Goal: Task Accomplishment & Management: Use online tool/utility

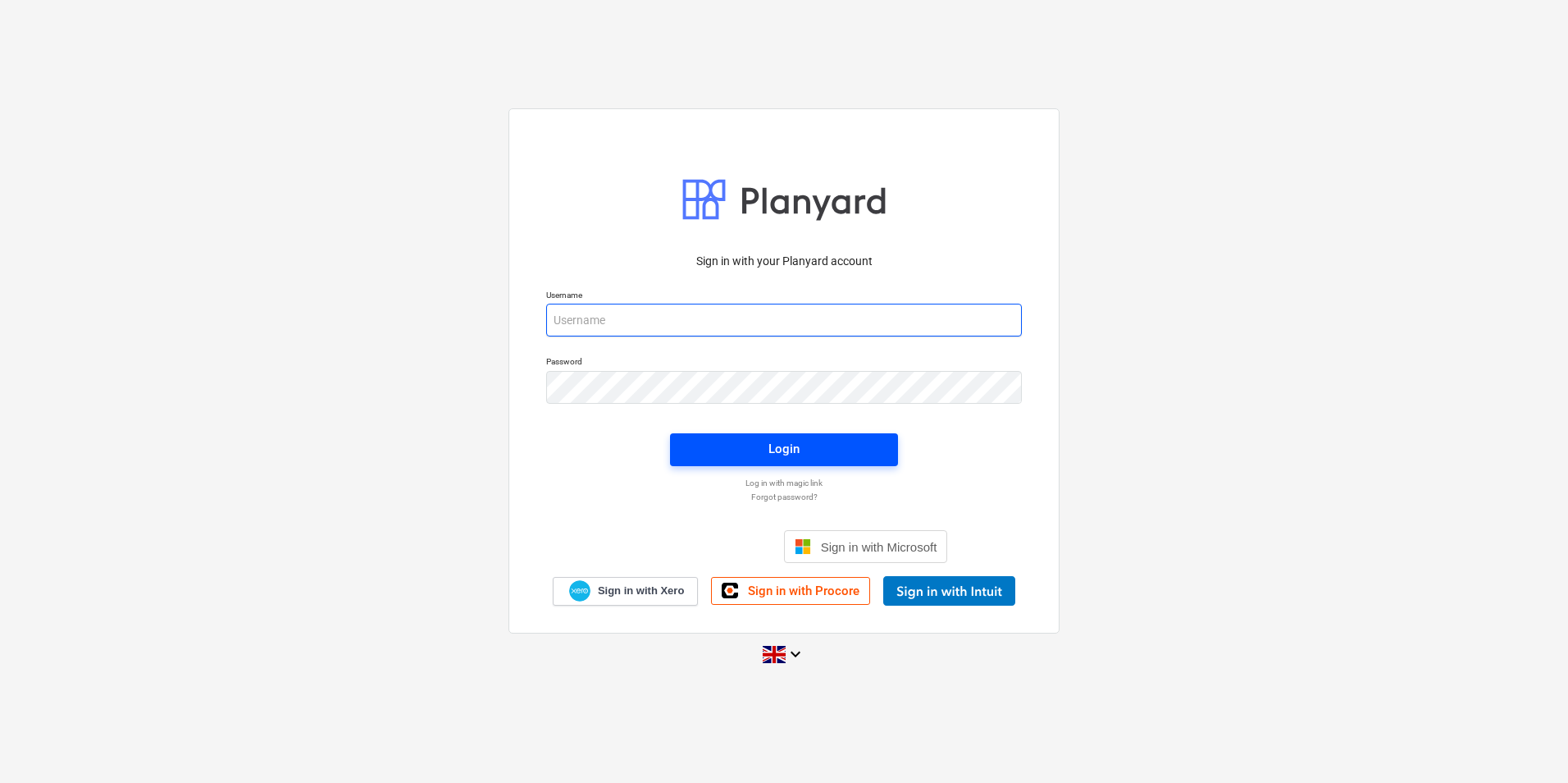
type input "[EMAIL_ADDRESS][DOMAIN_NAME]"
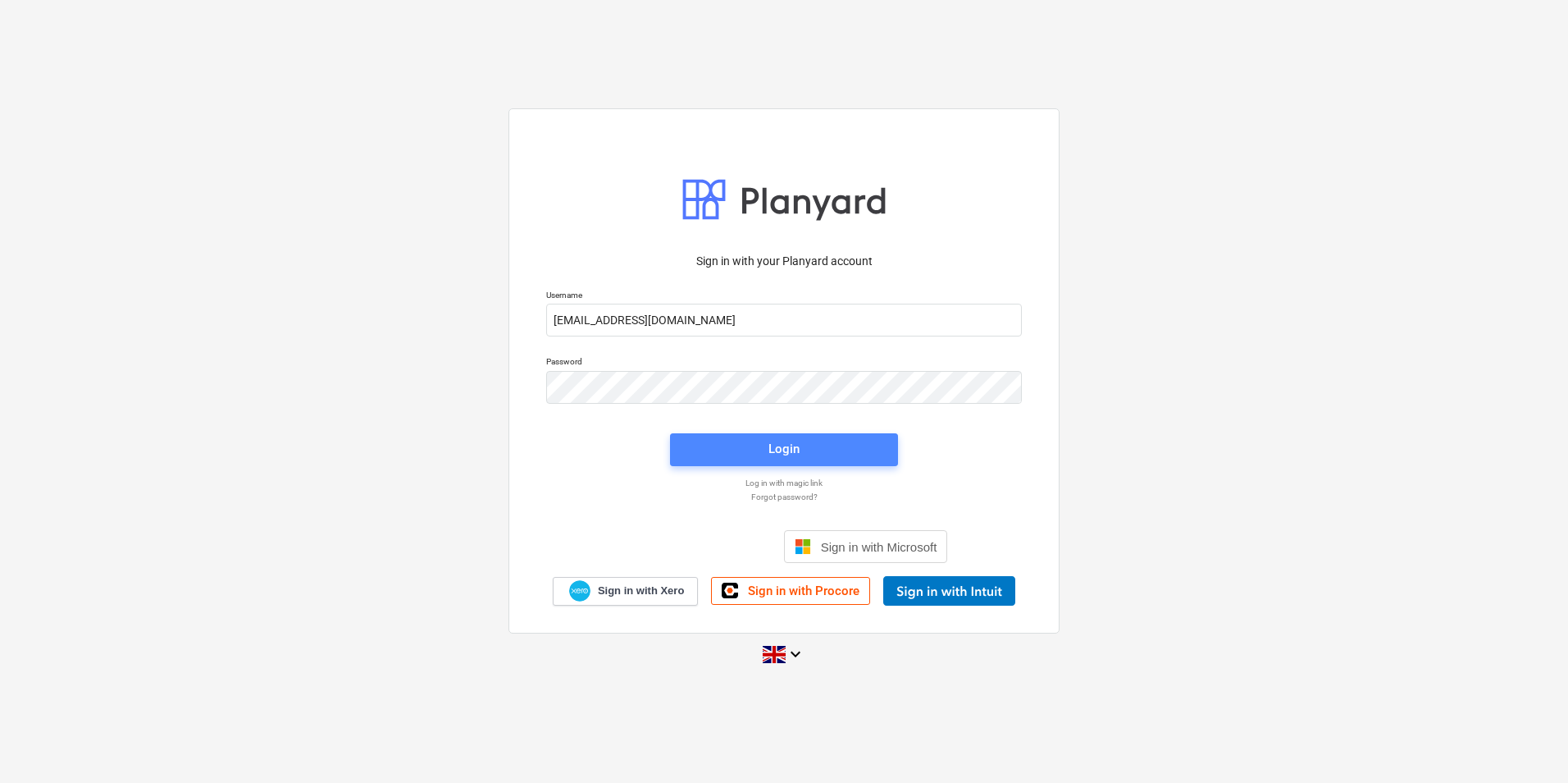
click at [744, 445] on span "Login" at bounding box center [784, 449] width 189 height 22
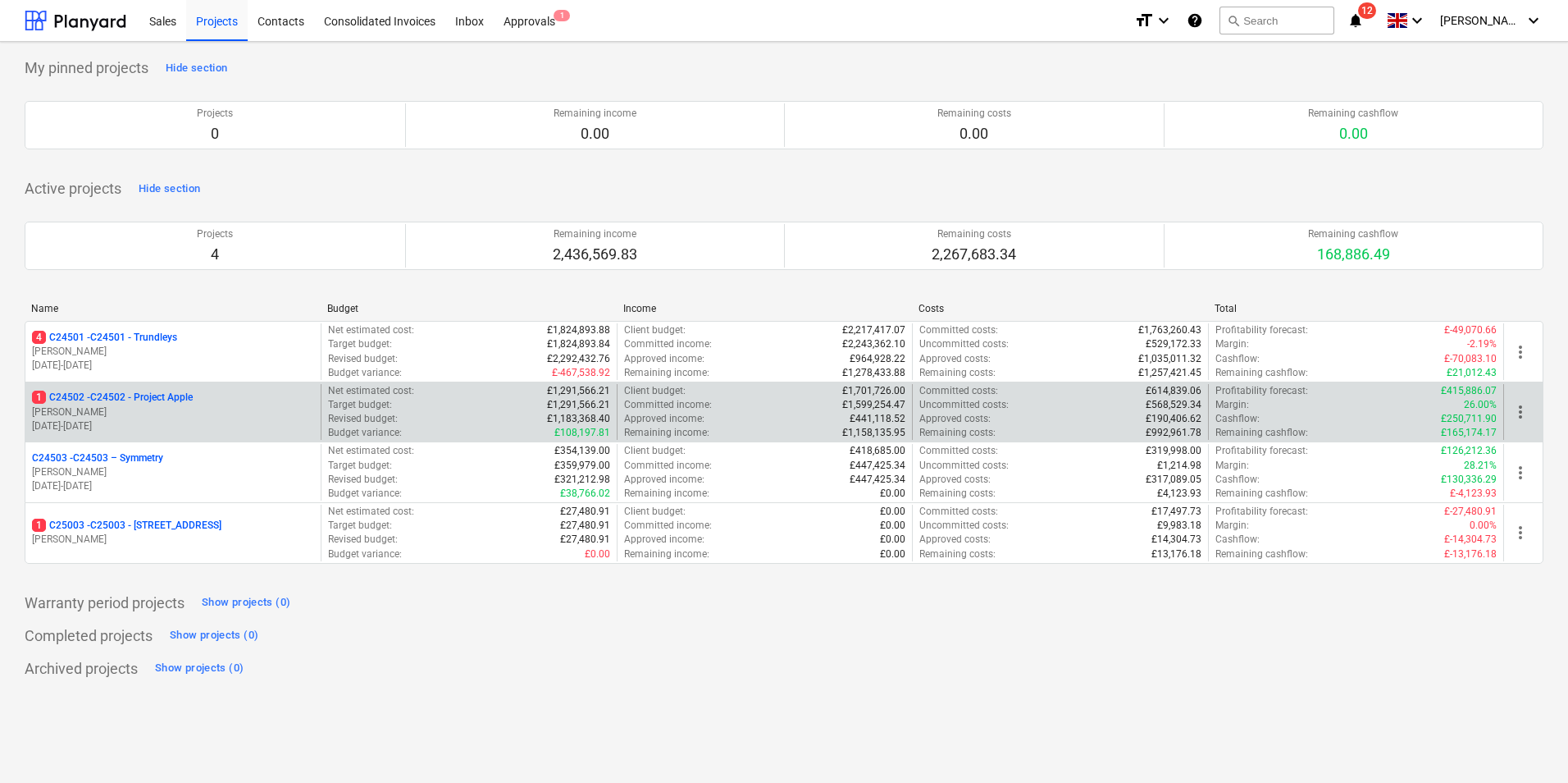
click at [137, 395] on p "1 C24502 - C24502 - Project Apple" at bounding box center [112, 398] width 161 height 14
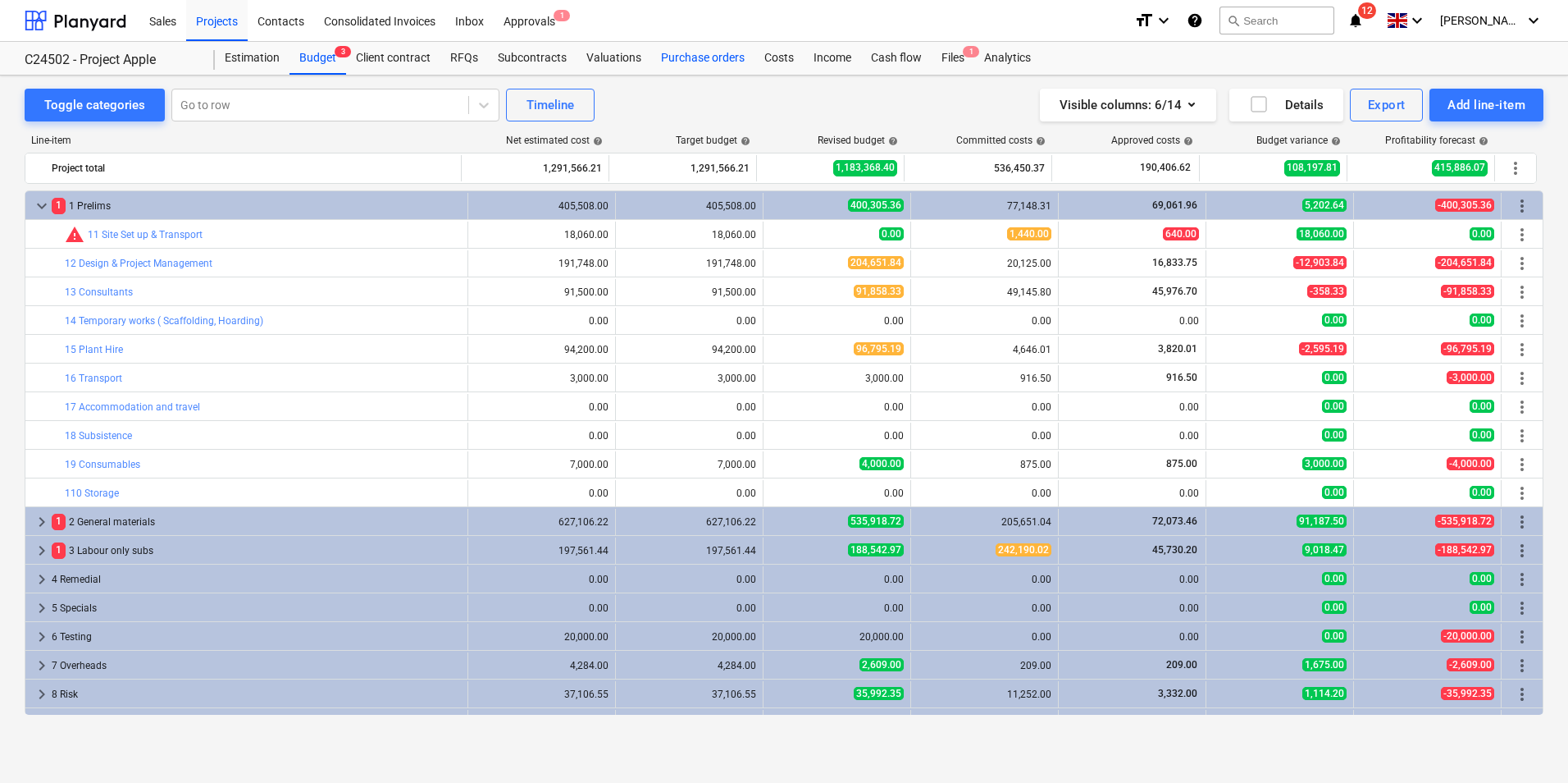
click at [691, 57] on div "Purchase orders" at bounding box center [703, 58] width 103 height 33
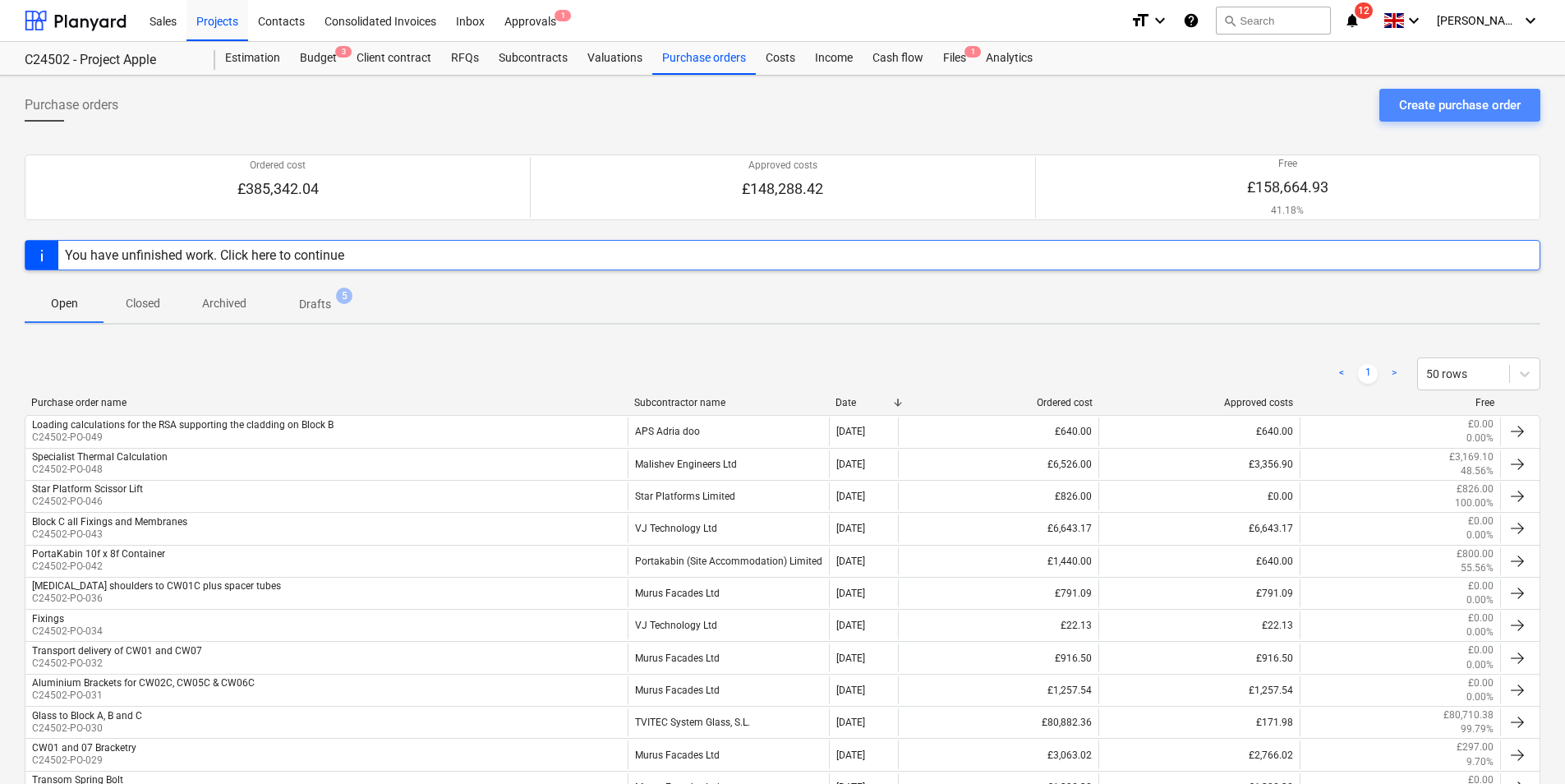
click at [1429, 108] on div "Create purchase order" at bounding box center [1460, 105] width 122 height 22
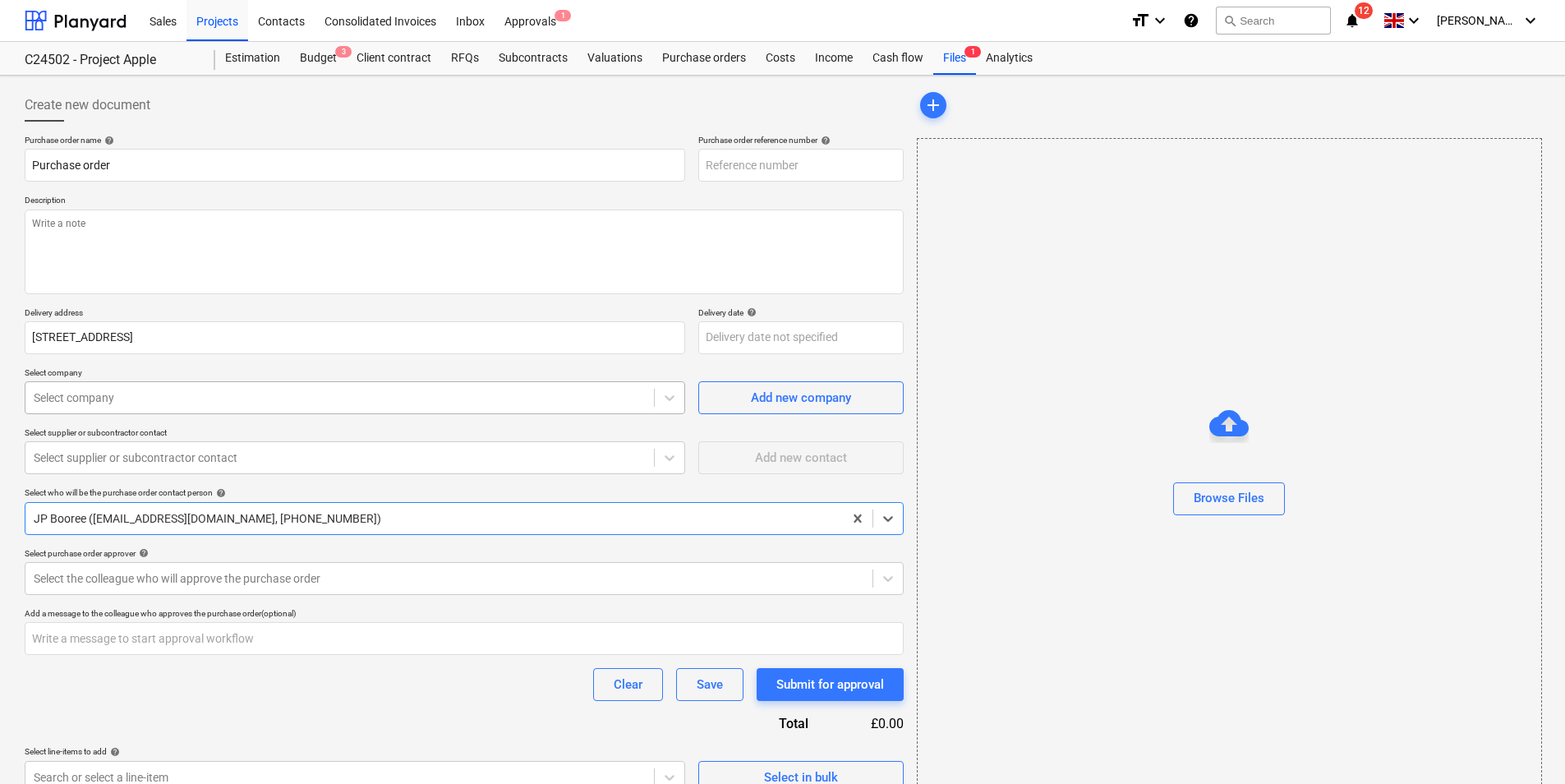
type textarea "x"
type input "C24502-PO-054"
type textarea "x"
click at [265, 396] on div at bounding box center [340, 397] width 612 height 17
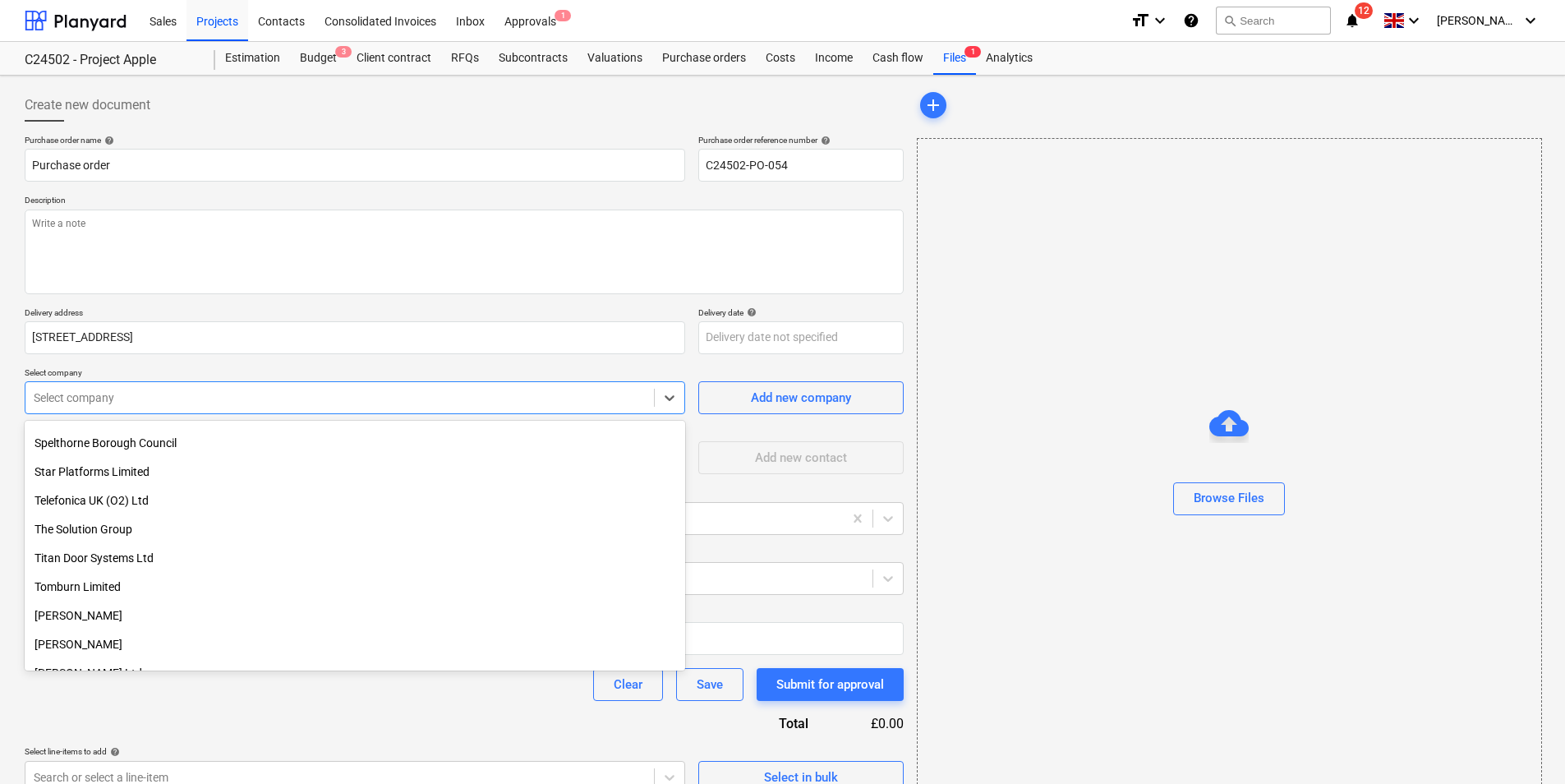
scroll to position [2711, 0]
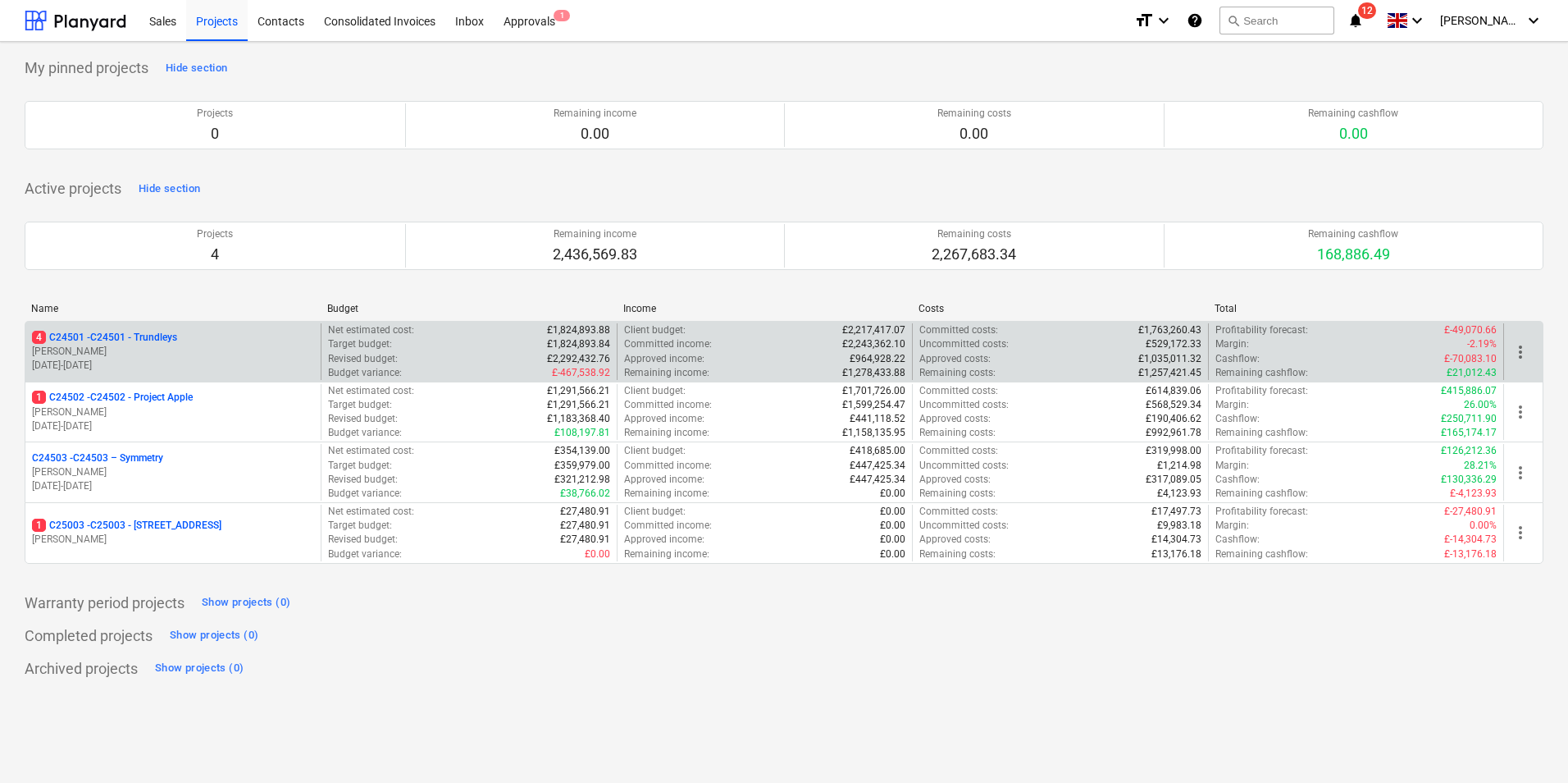
click at [159, 338] on p "4 C24501 - C24501 - Trundleys" at bounding box center [104, 338] width 145 height 14
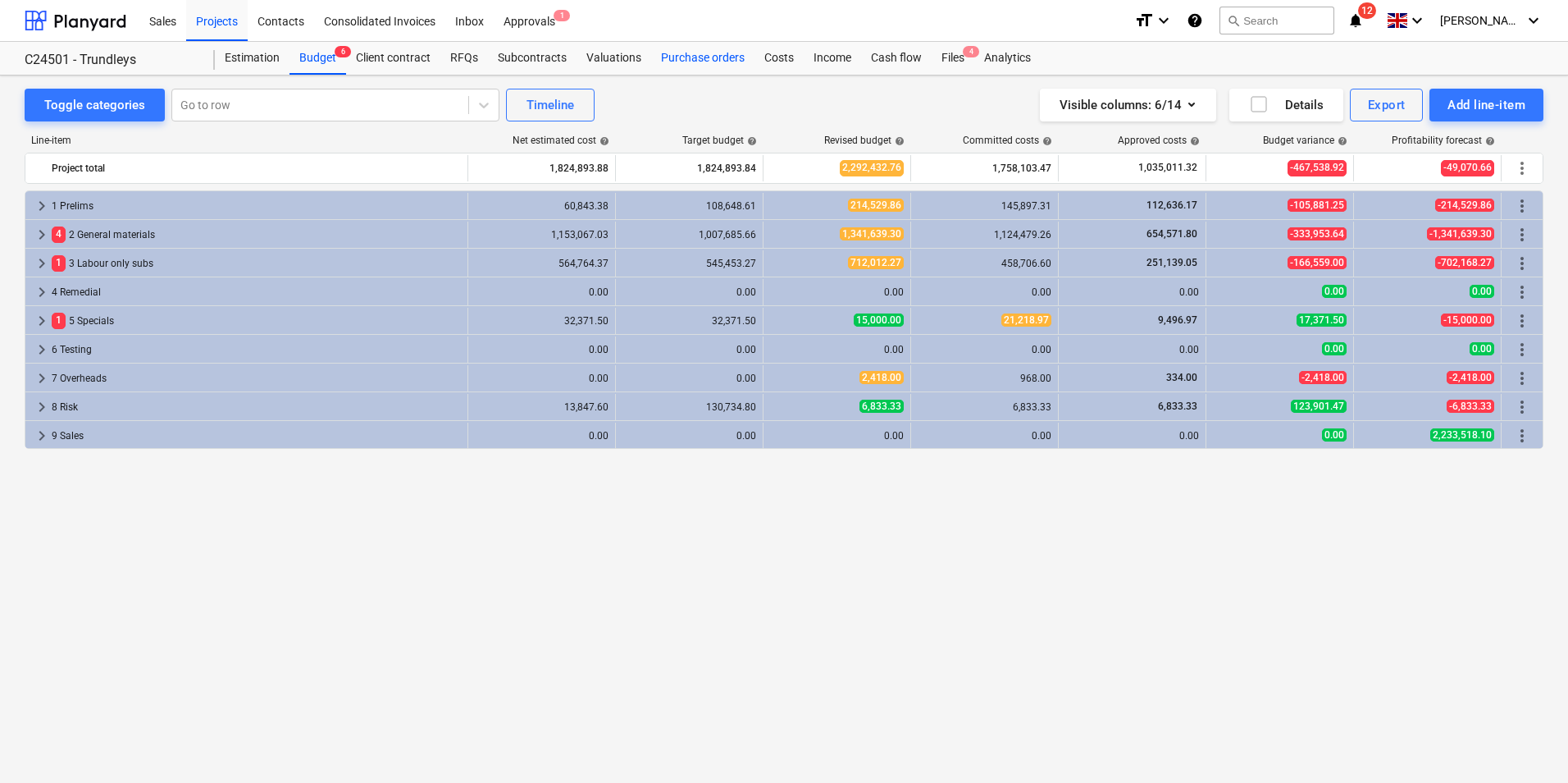
click at [705, 59] on div "Purchase orders" at bounding box center [703, 58] width 103 height 33
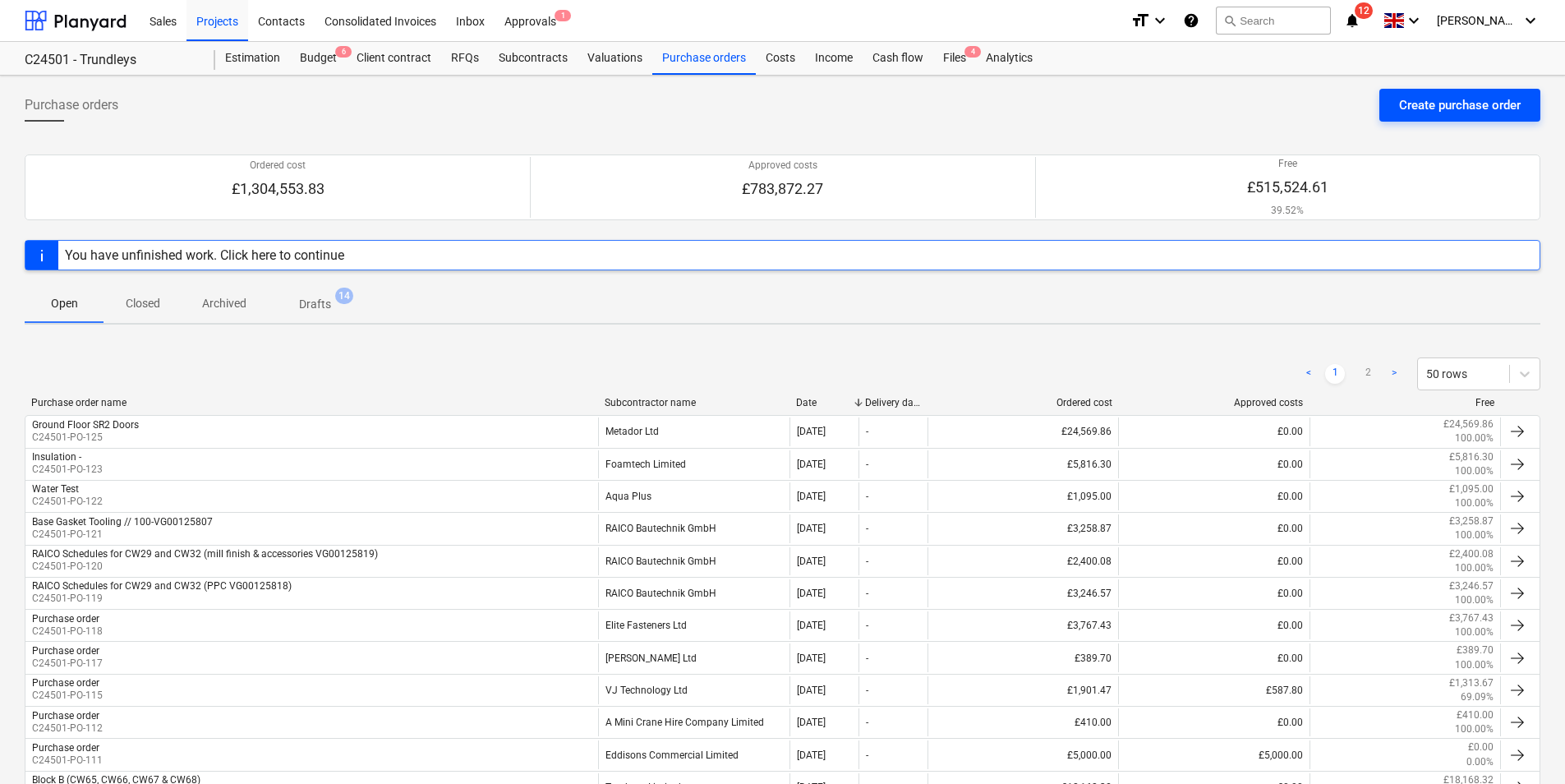
click at [1434, 105] on div "Create purchase order" at bounding box center [1460, 105] width 122 height 22
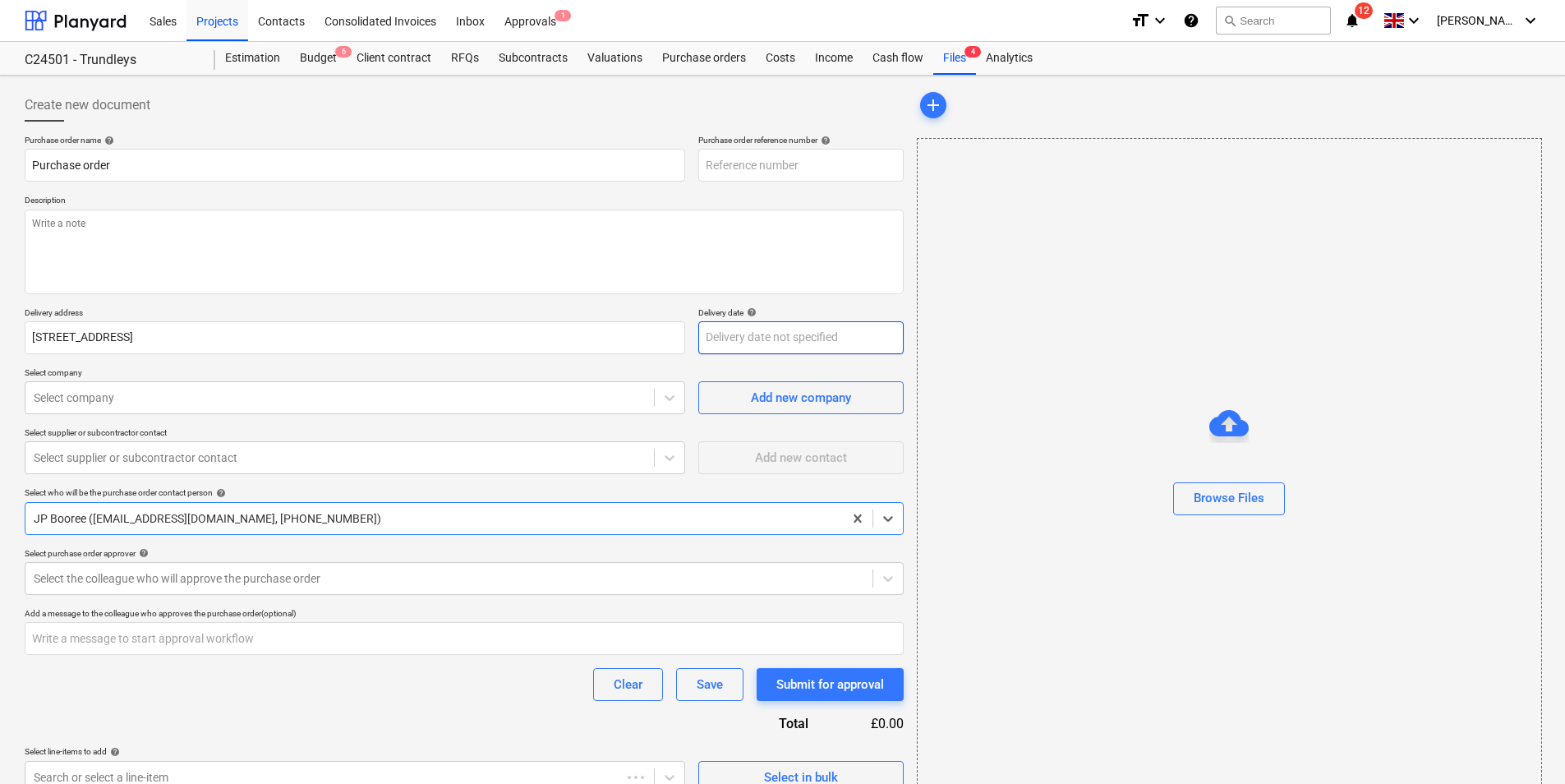
type textarea "x"
type input "C24501-PO-127"
type textarea "x"
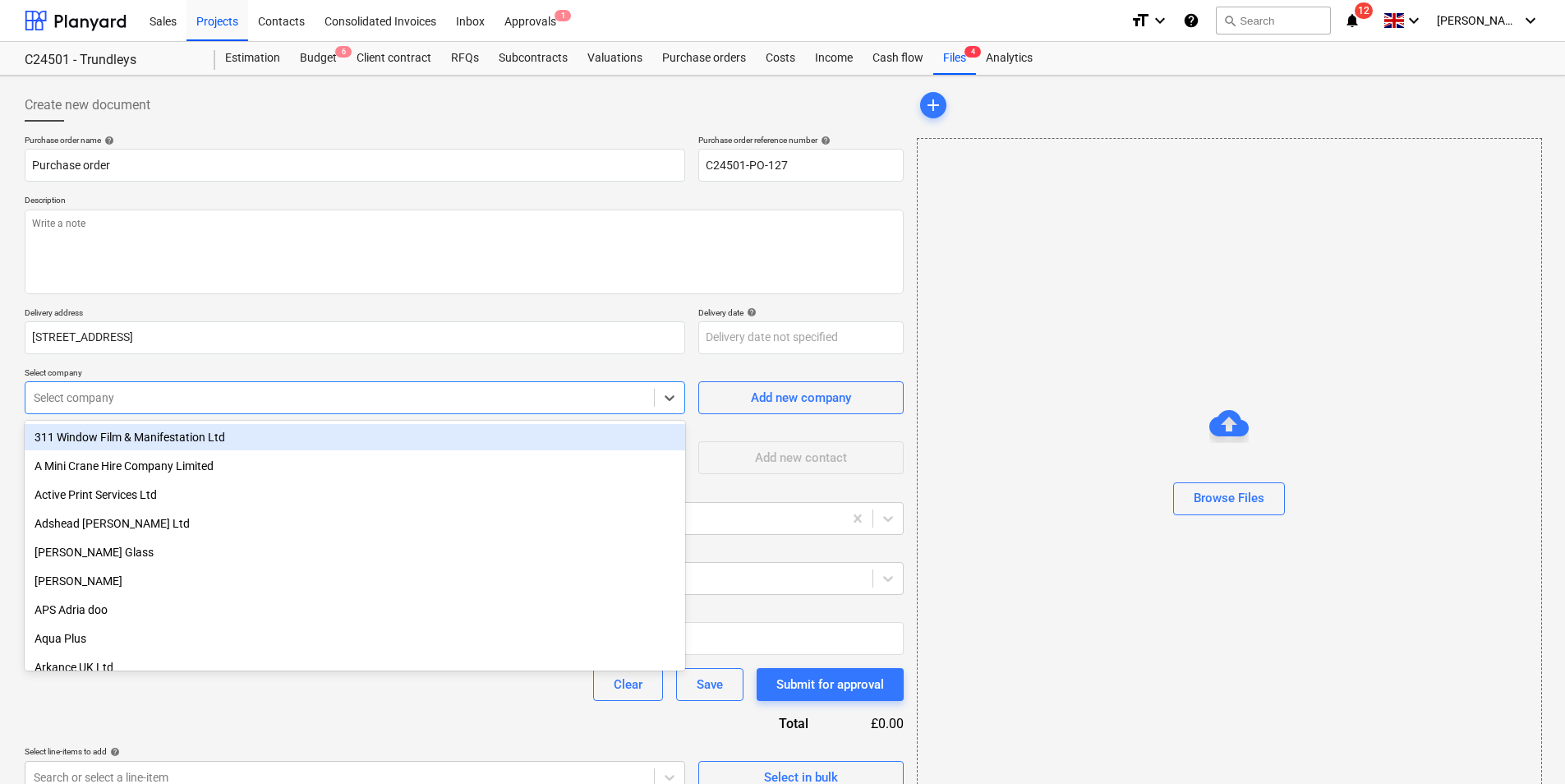
click at [177, 393] on div at bounding box center [340, 397] width 612 height 17
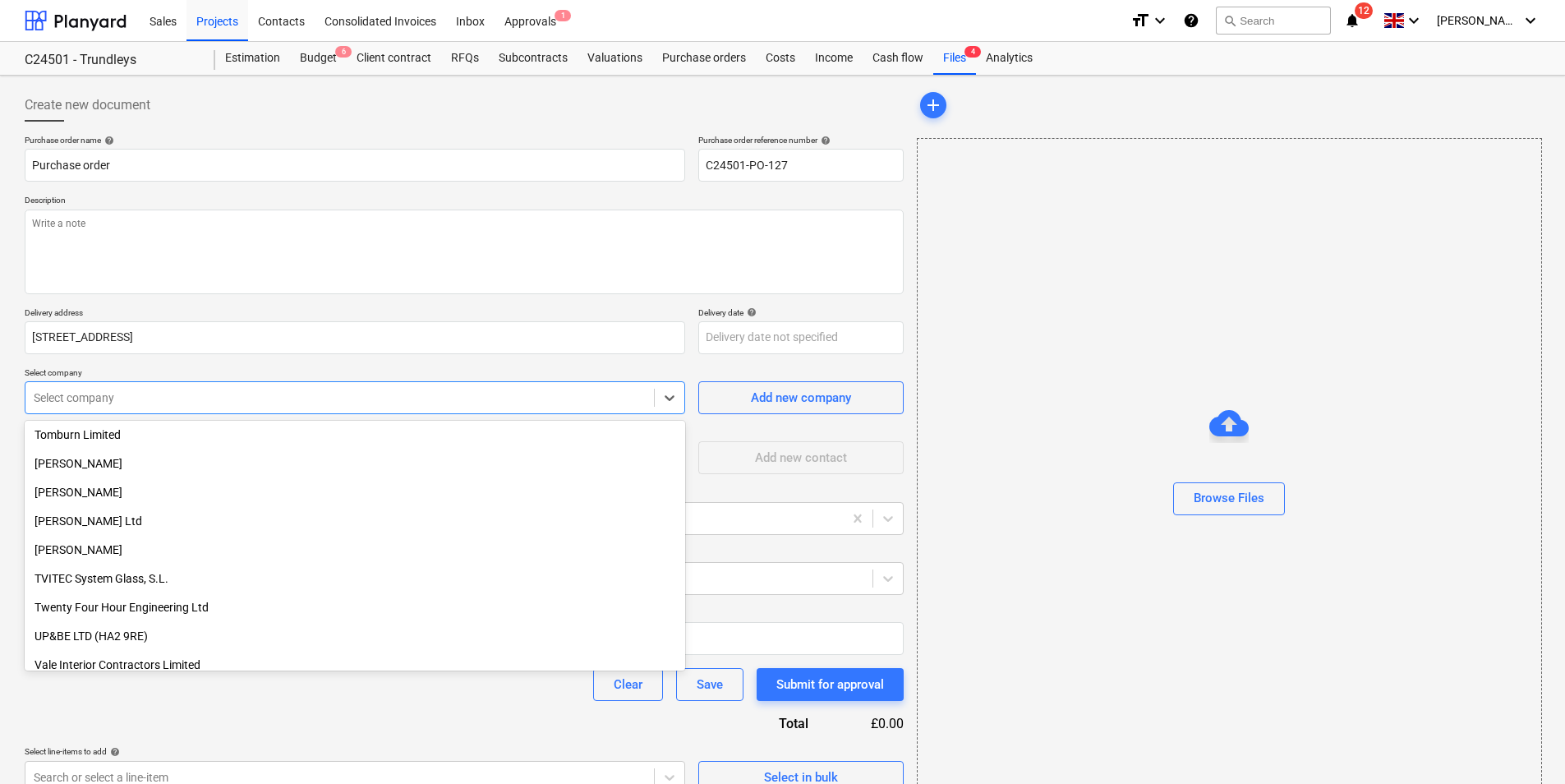
scroll to position [2875, 0]
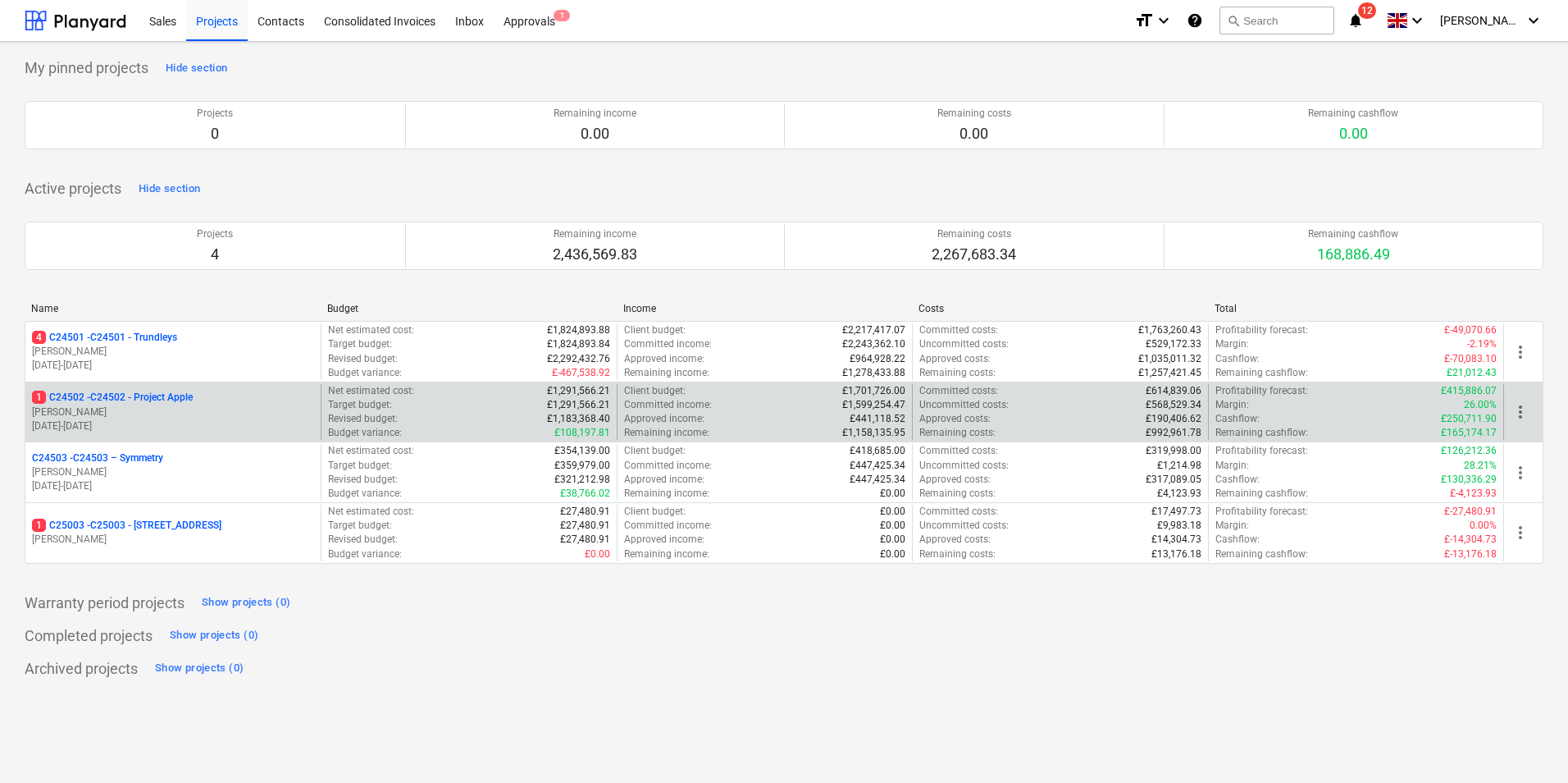
click at [143, 394] on p "1 C24502 - C24502 - Project Apple" at bounding box center [112, 398] width 161 height 14
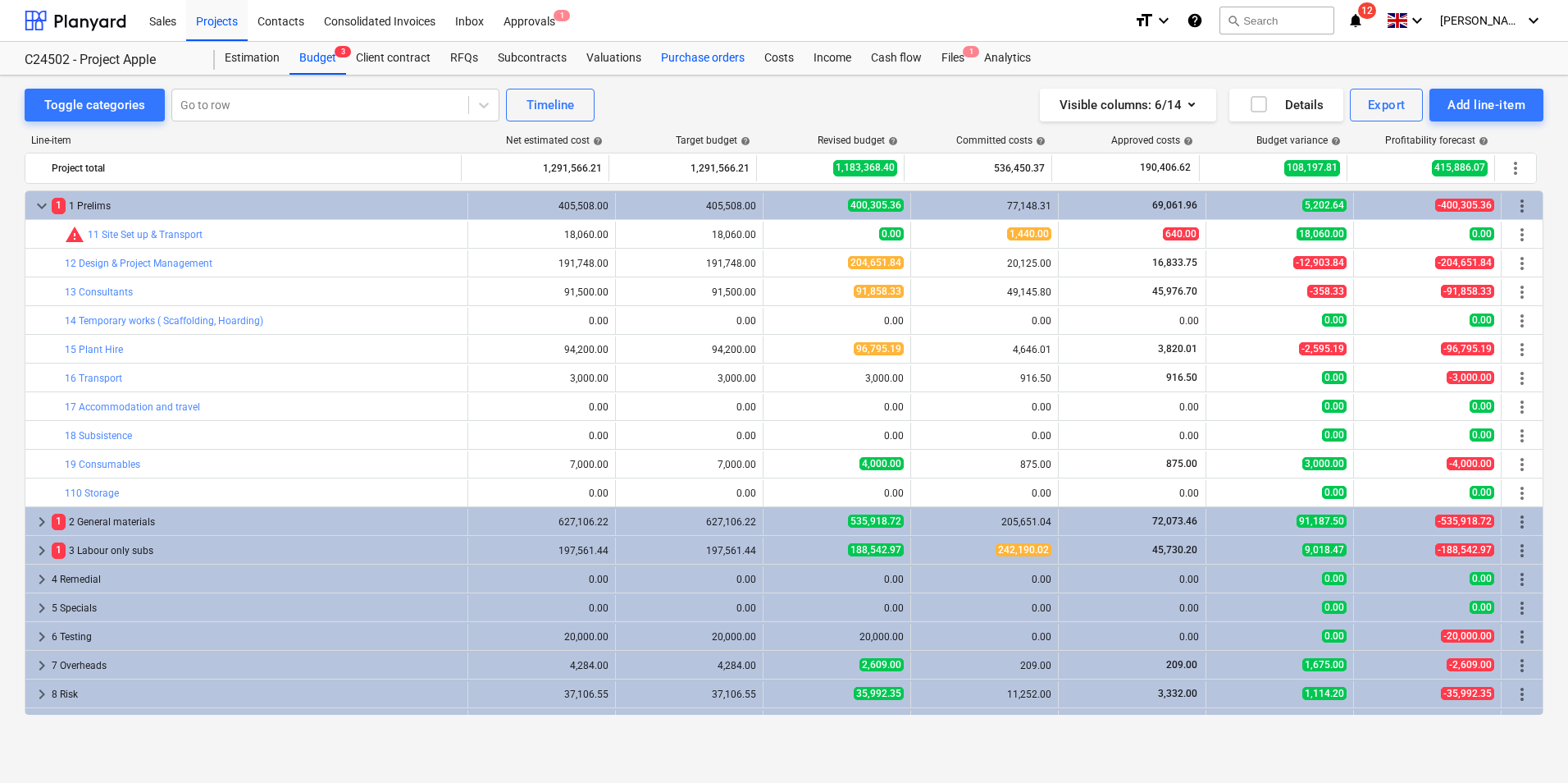
click at [686, 58] on div "Purchase orders" at bounding box center [703, 58] width 103 height 33
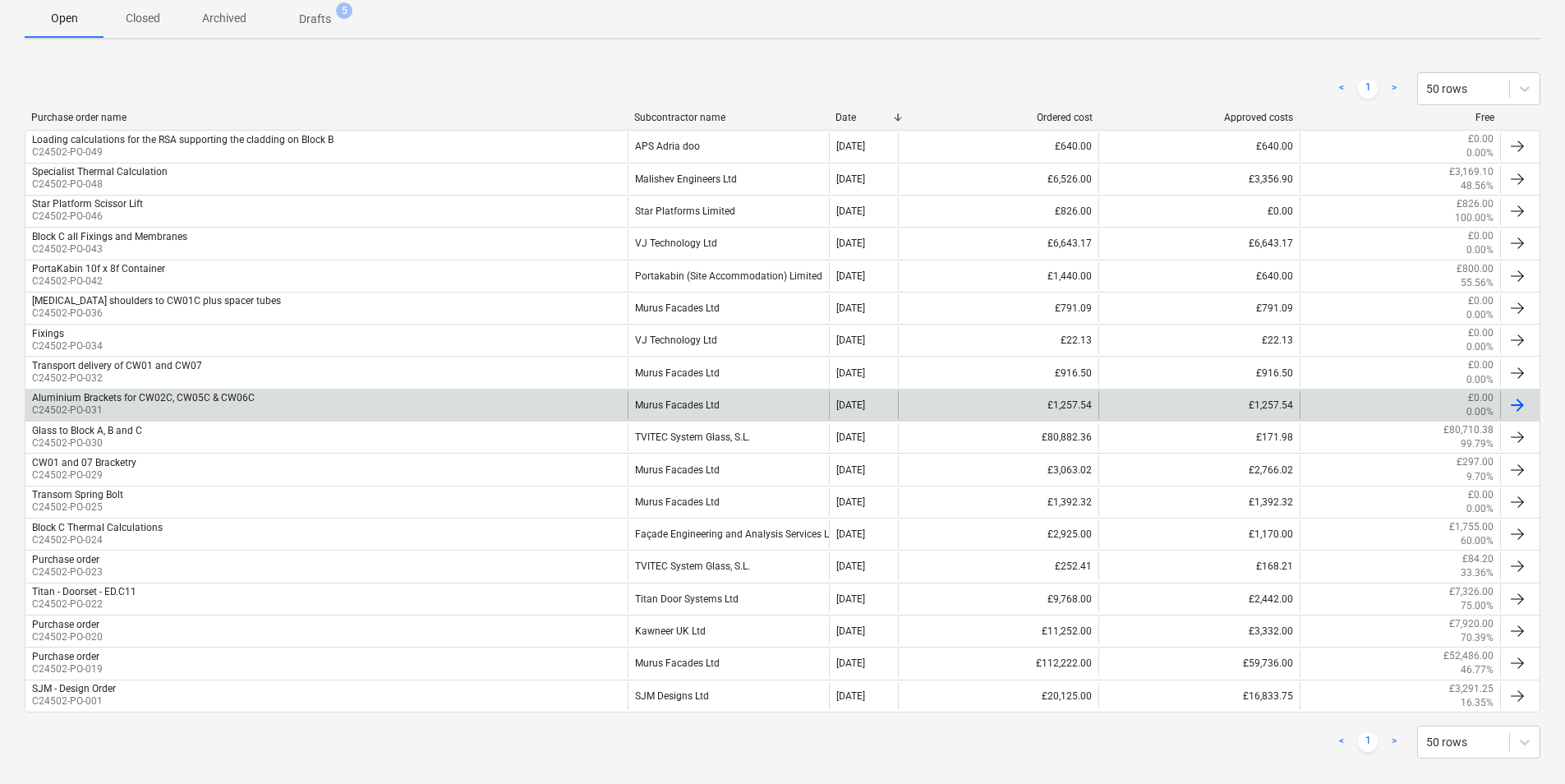
scroll to position [306, 0]
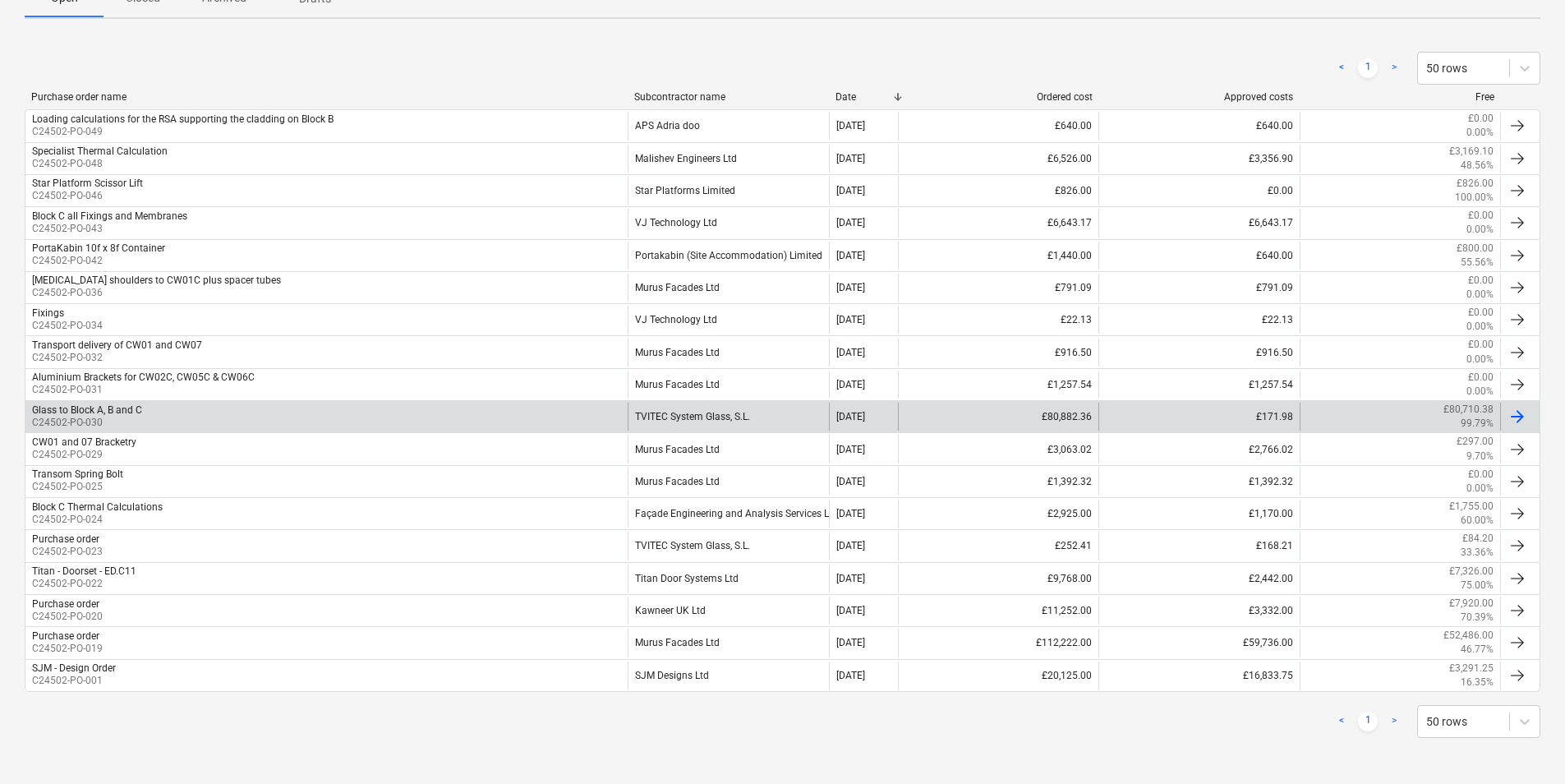
click at [708, 420] on div "TVITEC System Glass, S.L." at bounding box center [728, 416] width 200 height 28
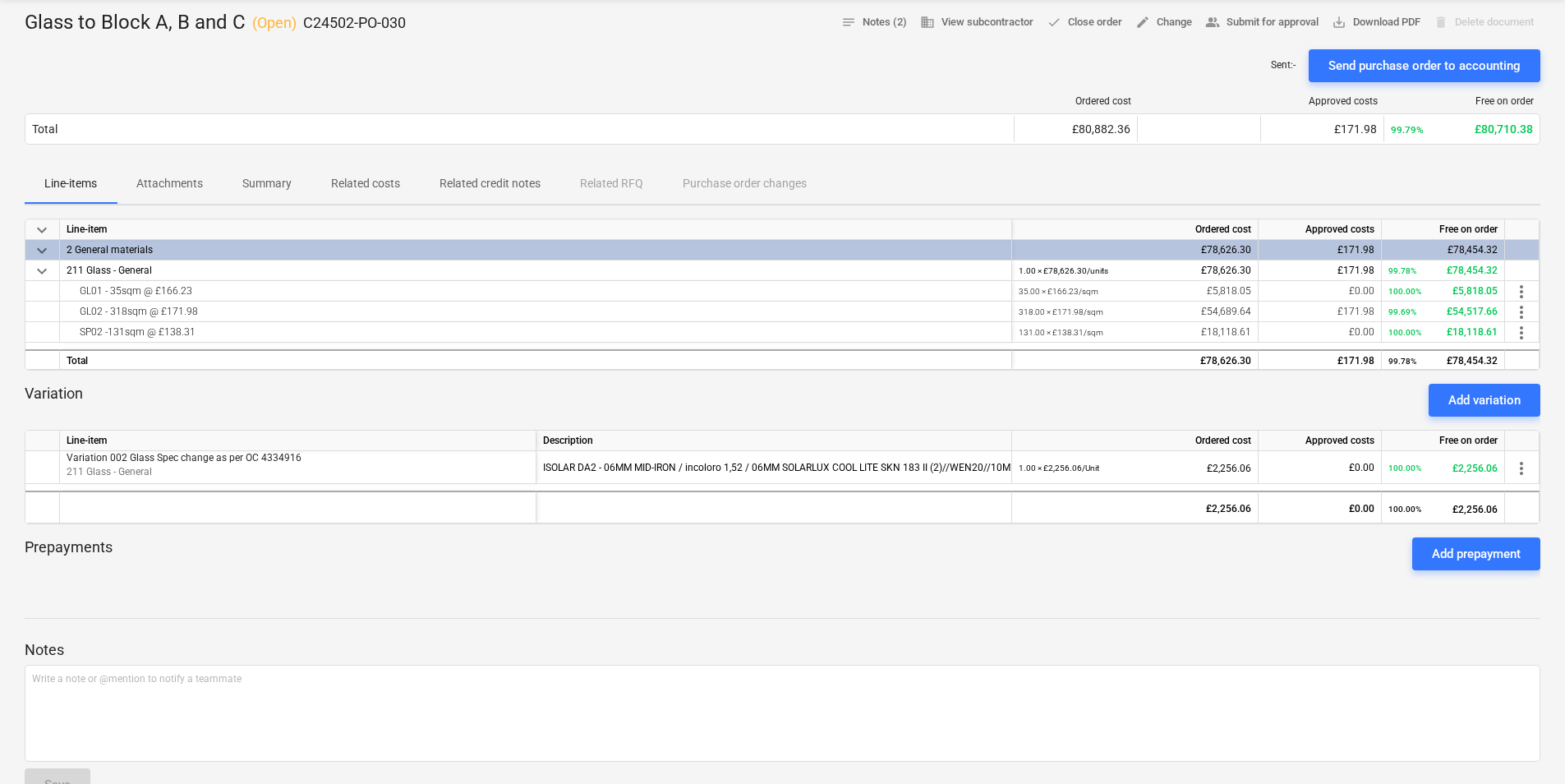
scroll to position [82, 0]
